Goal: Task Accomplishment & Management: Manage account settings

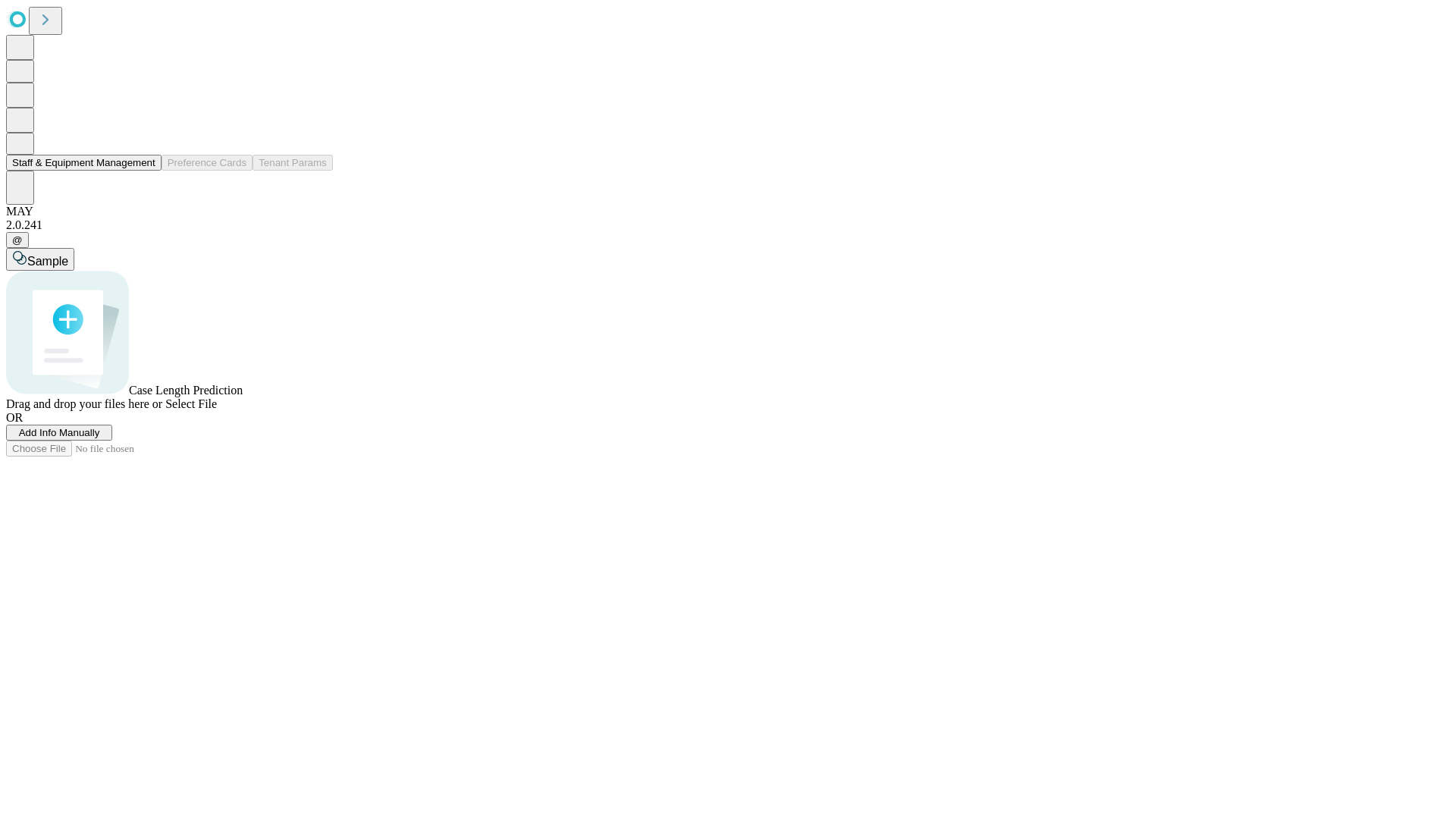
click at [145, 171] on button "Staff & Equipment Management" at bounding box center [83, 162] width 156 height 15
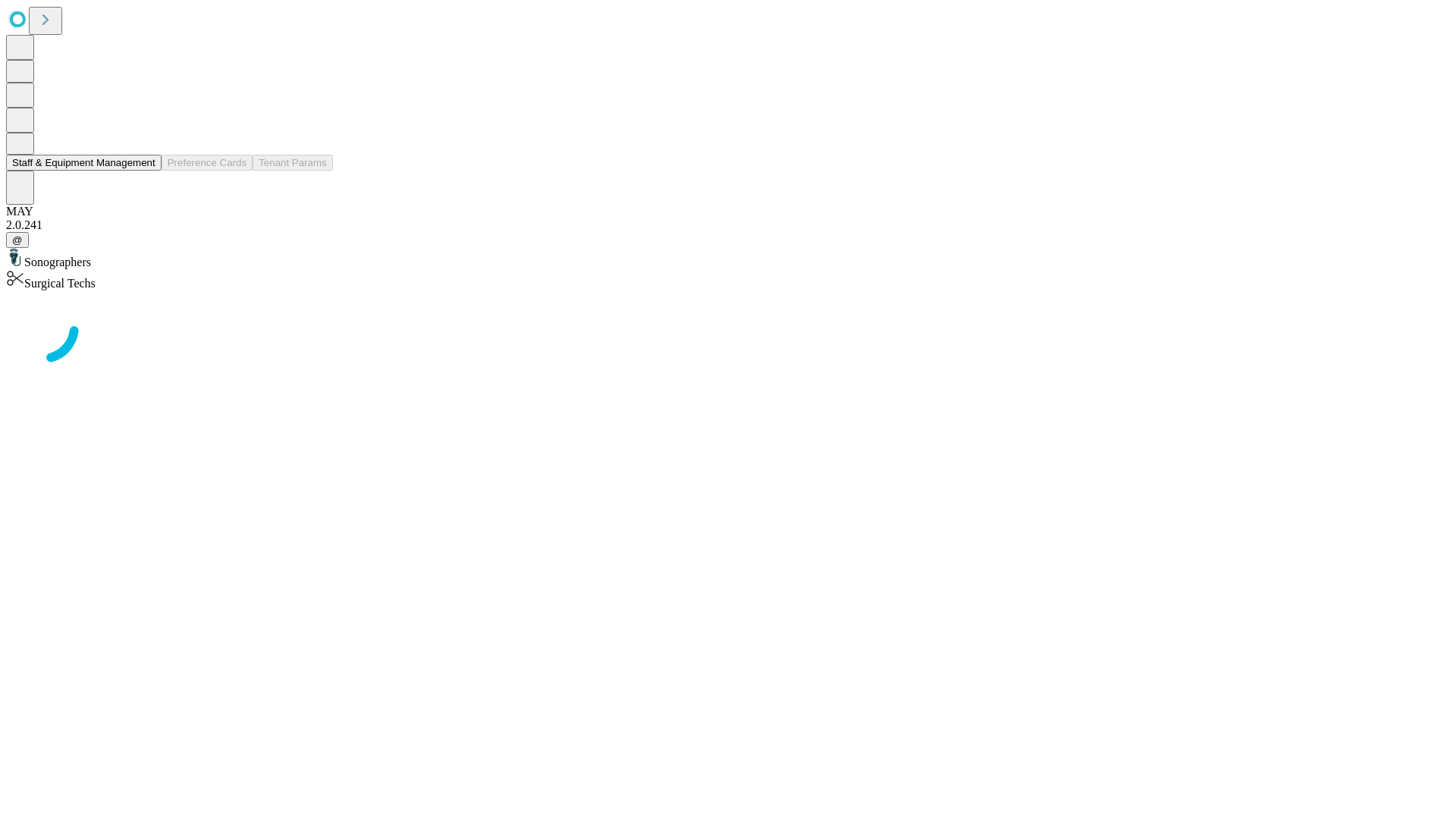
click at [145, 171] on button "Staff & Equipment Management" at bounding box center [83, 162] width 156 height 15
